Goal: Check status: Check status

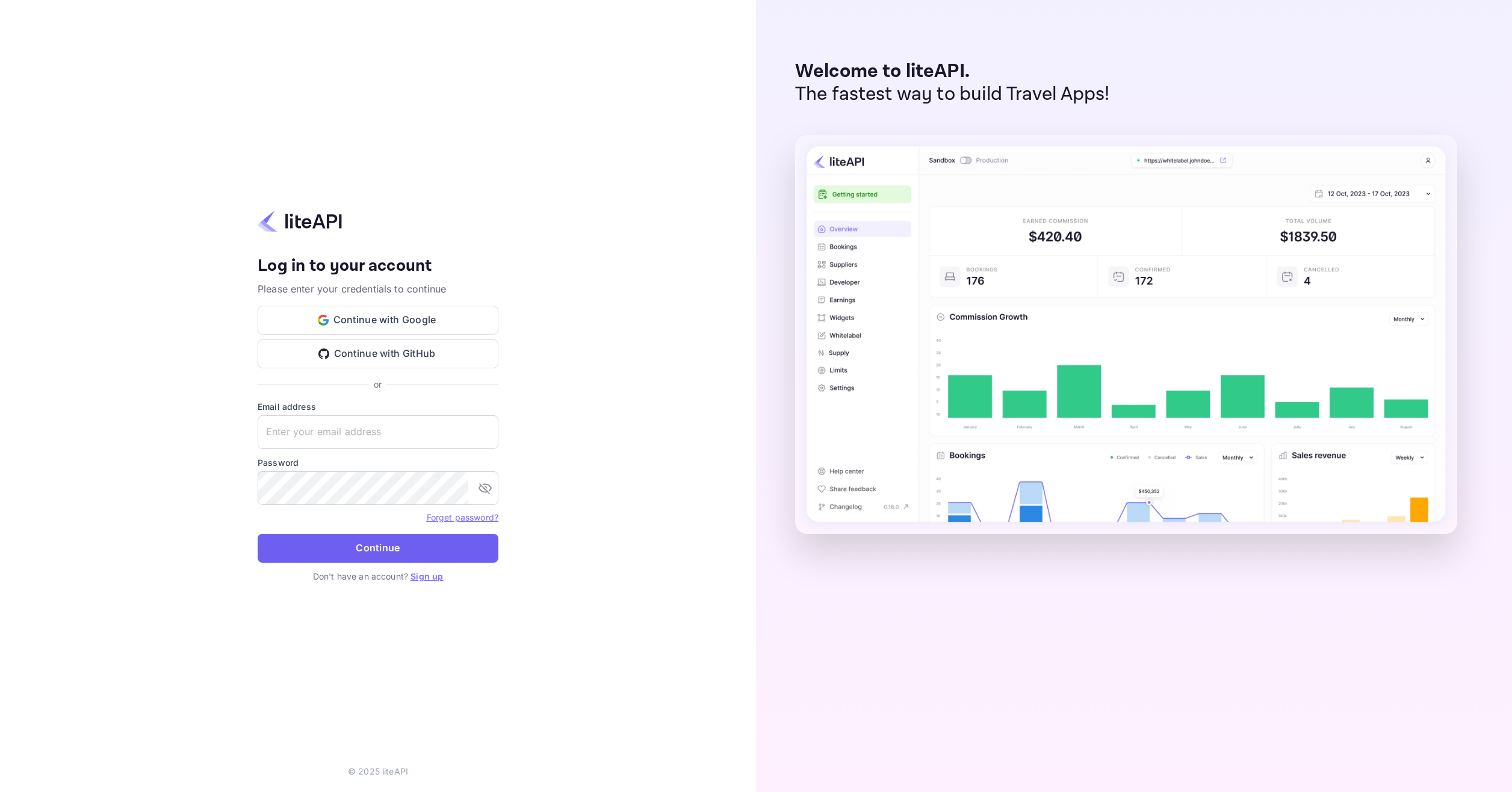
type input "[EMAIL_ADDRESS][DOMAIN_NAME]"
click at [403, 538] on button "Continue" at bounding box center [378, 548] width 241 height 29
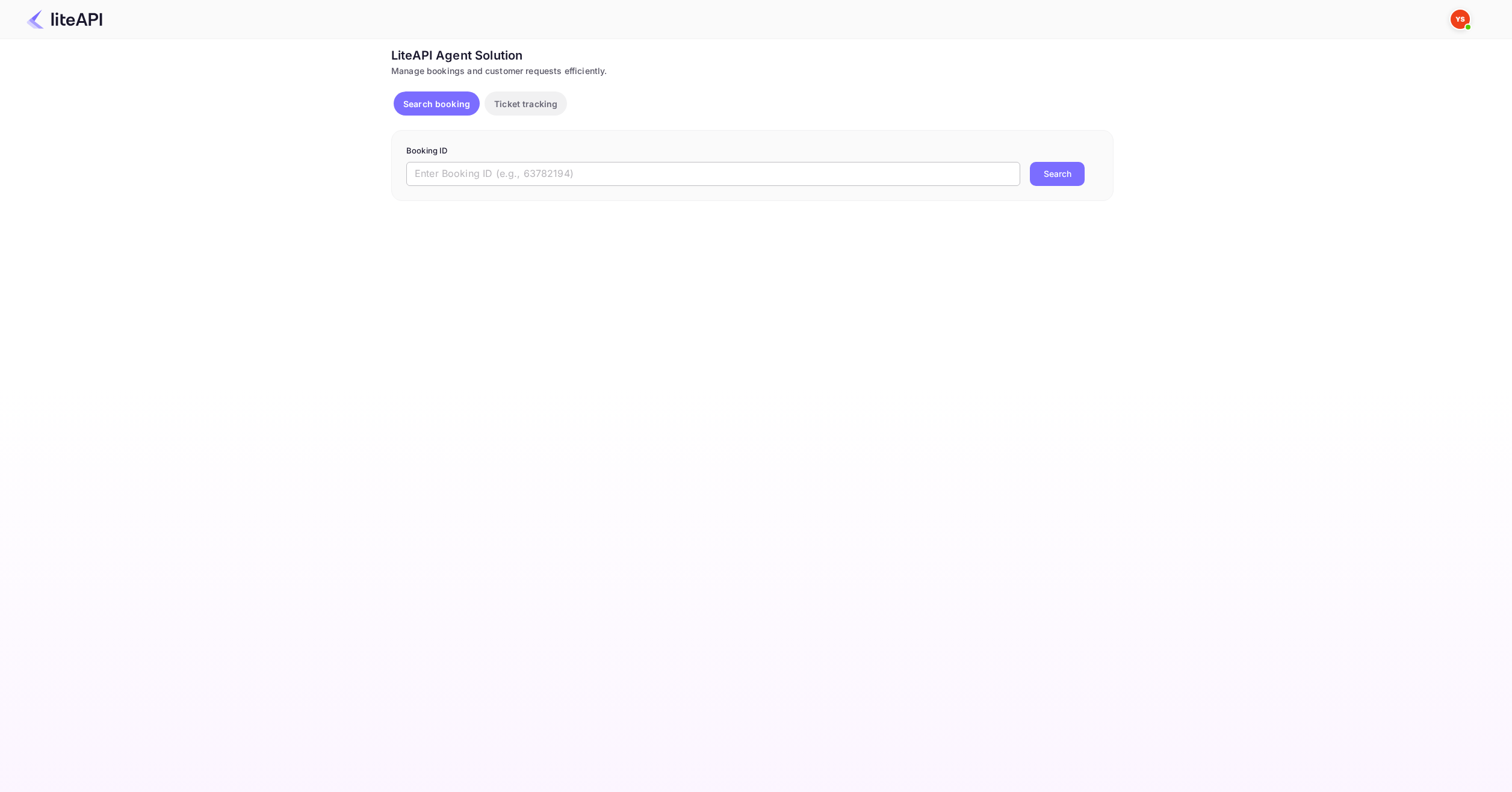
click at [613, 175] on input "text" at bounding box center [713, 174] width 614 height 24
paste input "8989536"
type input "8989536"
click at [1098, 181] on div "Booking ID 8989536 ​ Search" at bounding box center [752, 165] width 722 height 71
click at [1063, 177] on button "Search" at bounding box center [1057, 174] width 55 height 24
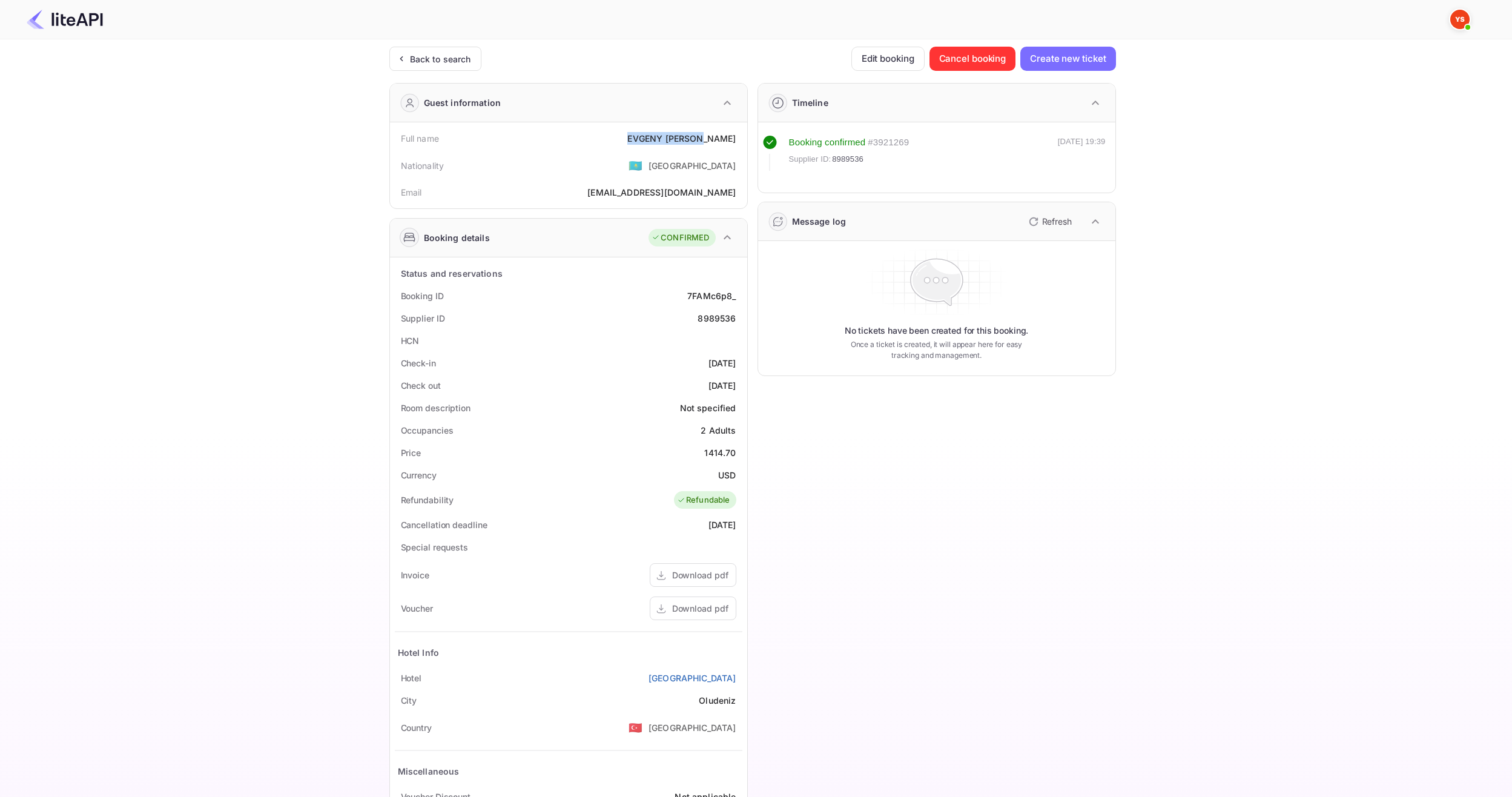
drag, startPoint x: 657, startPoint y: 139, endPoint x: 734, endPoint y: 145, distance: 77.2
click at [734, 145] on div "Full name [PERSON_NAME]" at bounding box center [568, 139] width 347 height 23
copy div "[PERSON_NAME]"
drag, startPoint x: 722, startPoint y: 452, endPoint x: 737, endPoint y: 453, distance: 15.0
click at [737, 453] on div "Price 1414.70" at bounding box center [568, 453] width 347 height 23
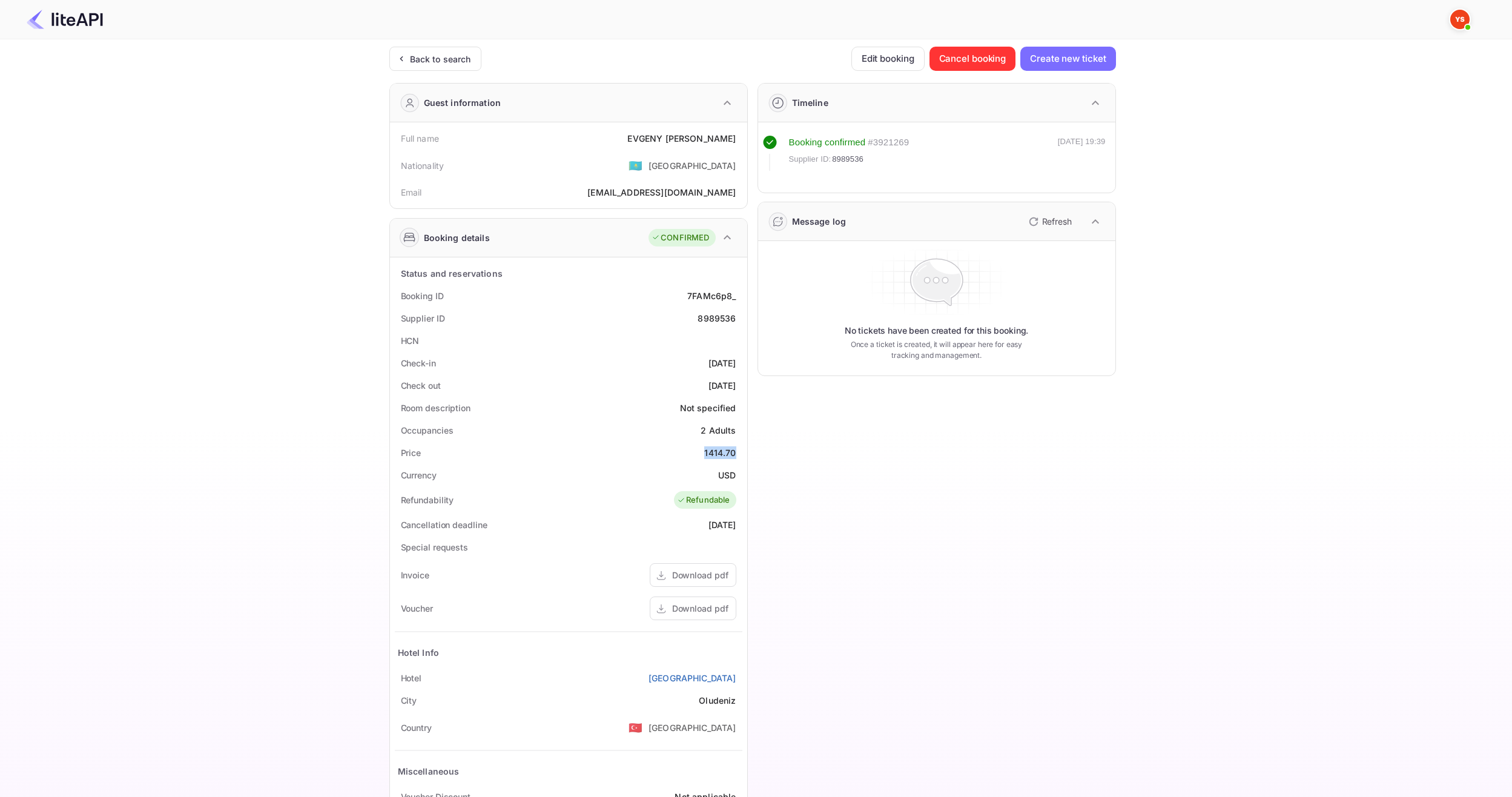
copy div "1414.70"
click at [722, 473] on div "USD" at bounding box center [727, 475] width 18 height 13
copy div "USD"
